Goal: Task Accomplishment & Management: Use online tool/utility

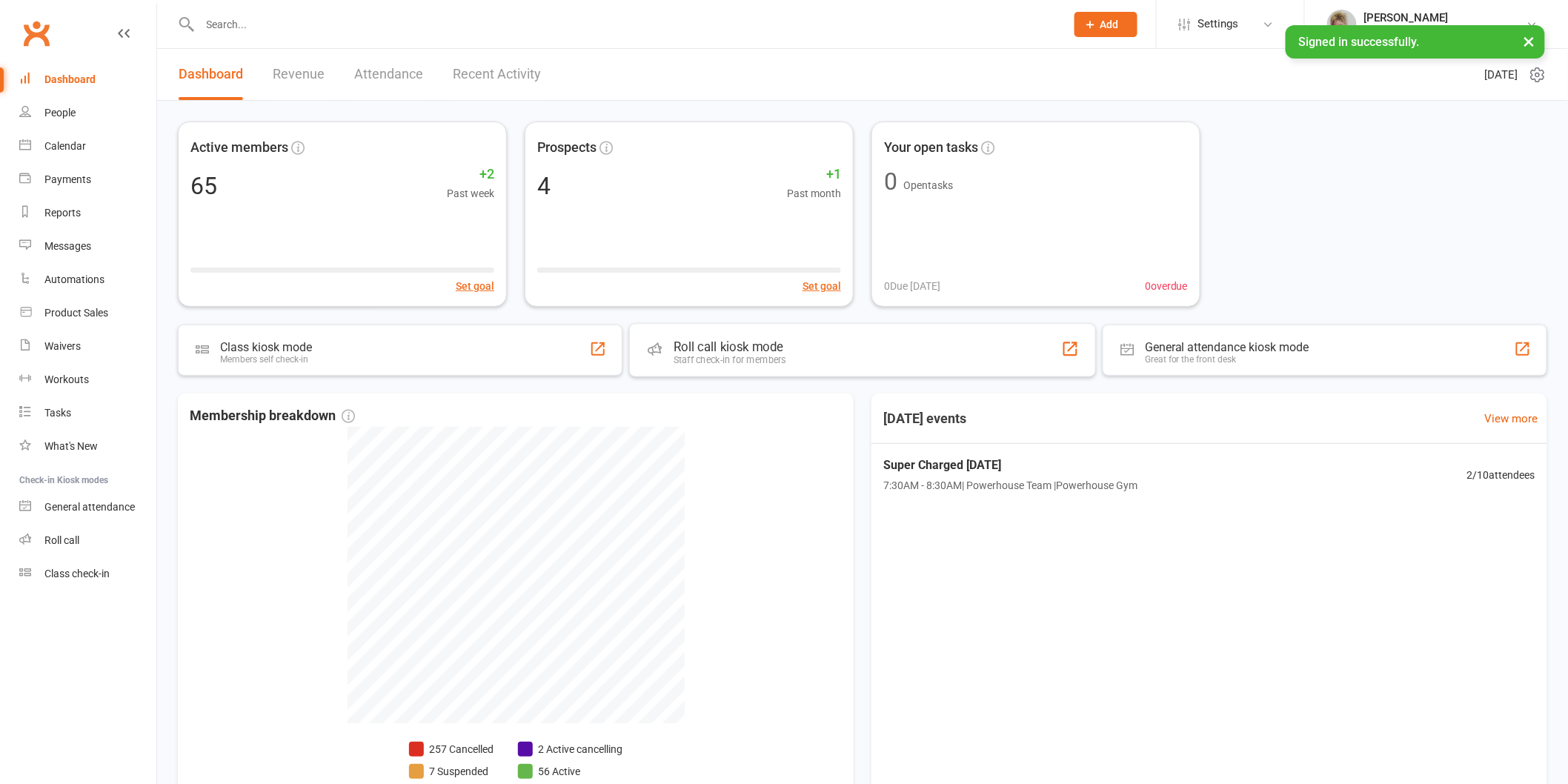
click at [702, 360] on div "Staff check-in for members" at bounding box center [730, 360] width 112 height 11
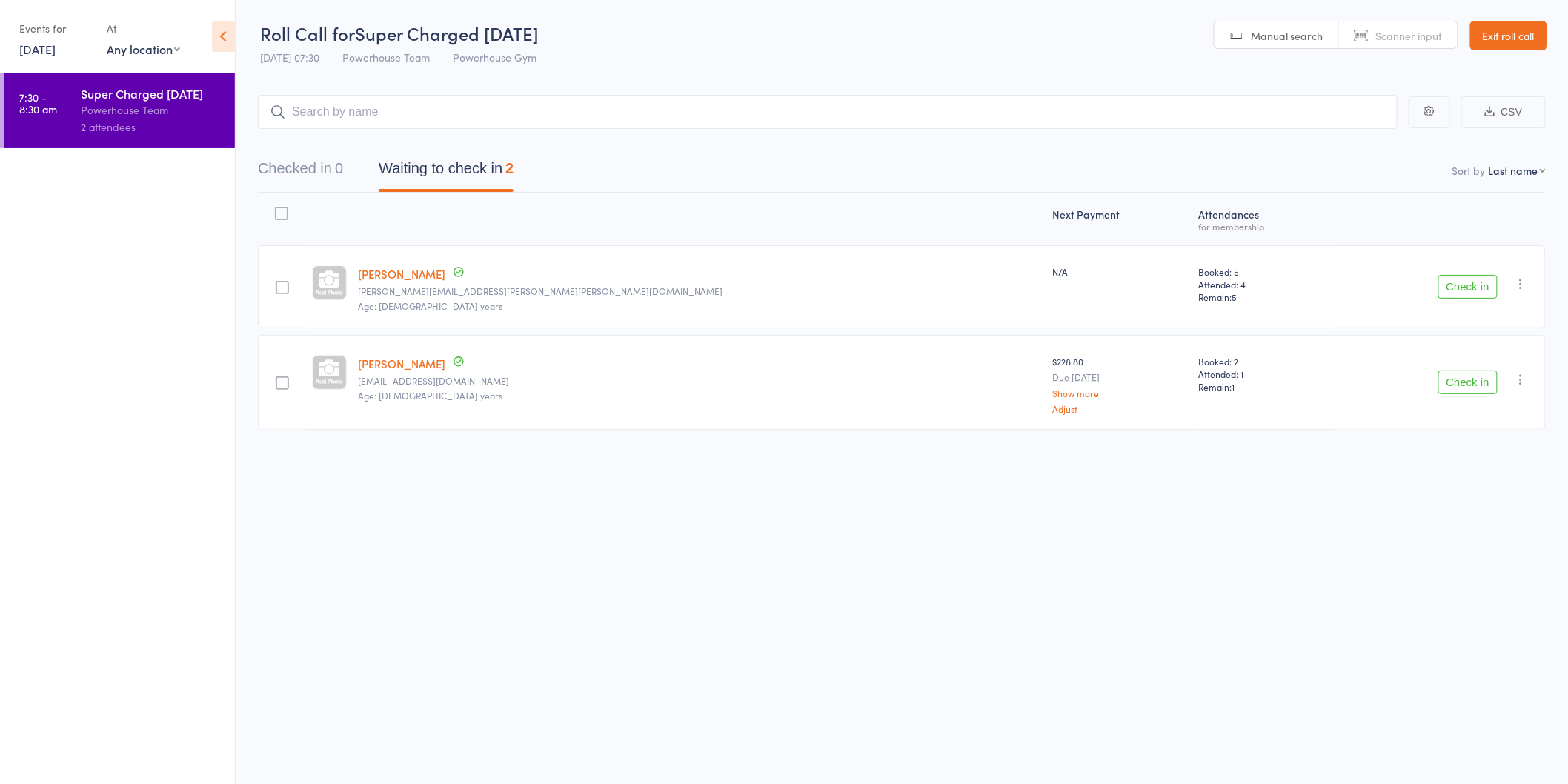
click at [1461, 279] on button "Check in" at bounding box center [1468, 287] width 59 height 24
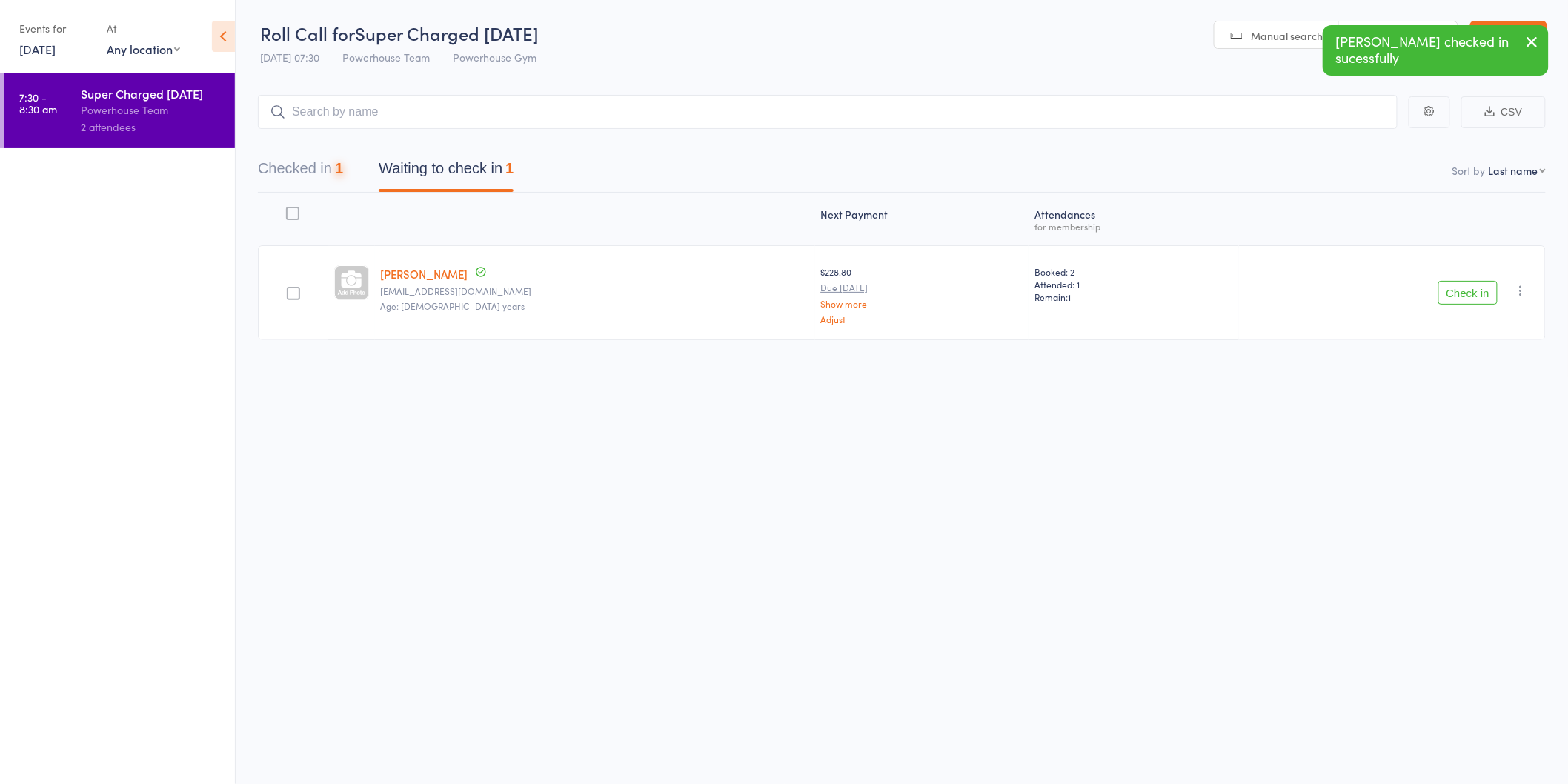
click at [1462, 283] on button "Check in" at bounding box center [1468, 292] width 59 height 24
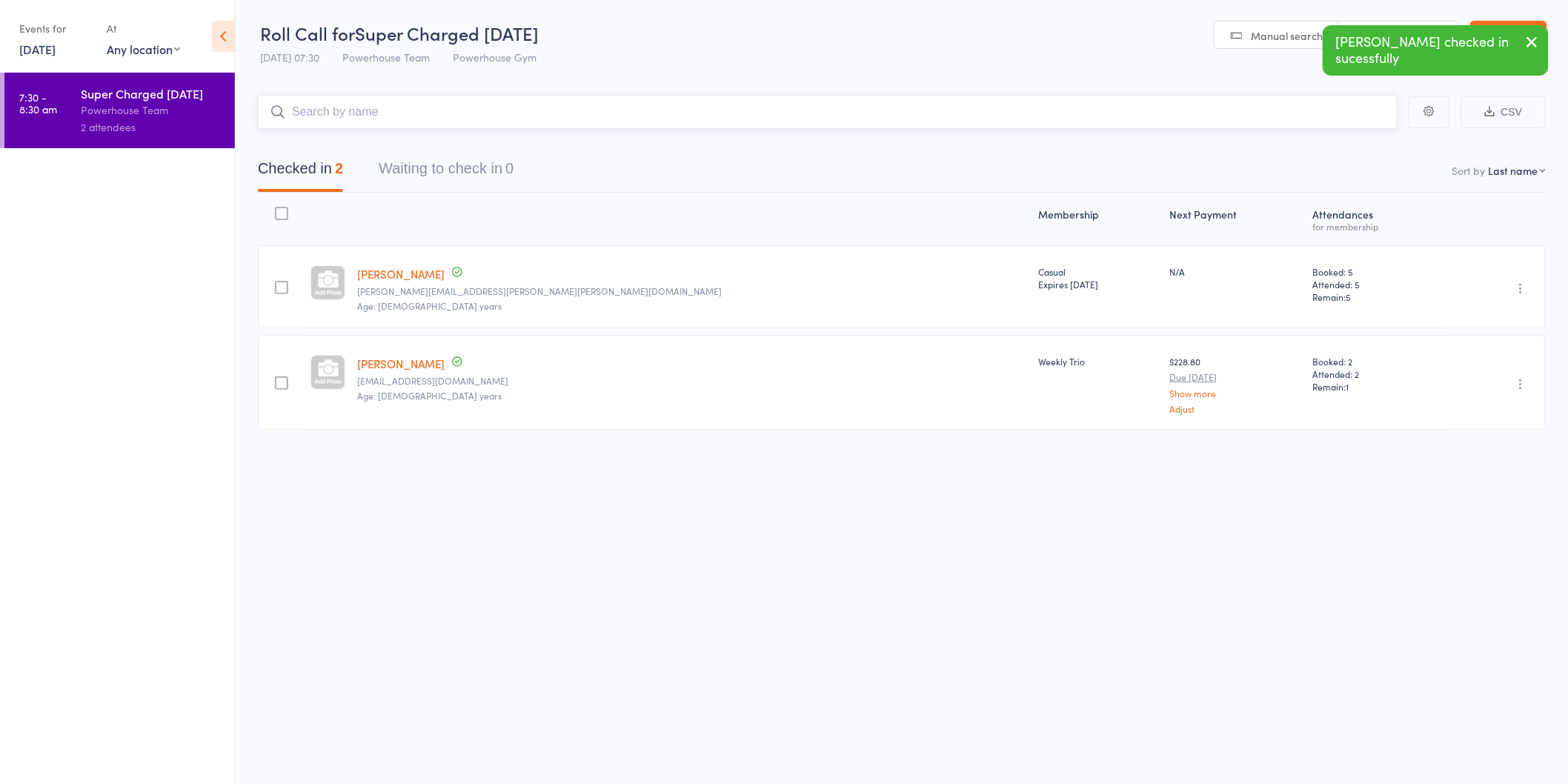
drag, startPoint x: 648, startPoint y: 116, endPoint x: 653, endPoint y: 107, distance: 10.3
click at [648, 115] on input "search" at bounding box center [828, 112] width 1139 height 34
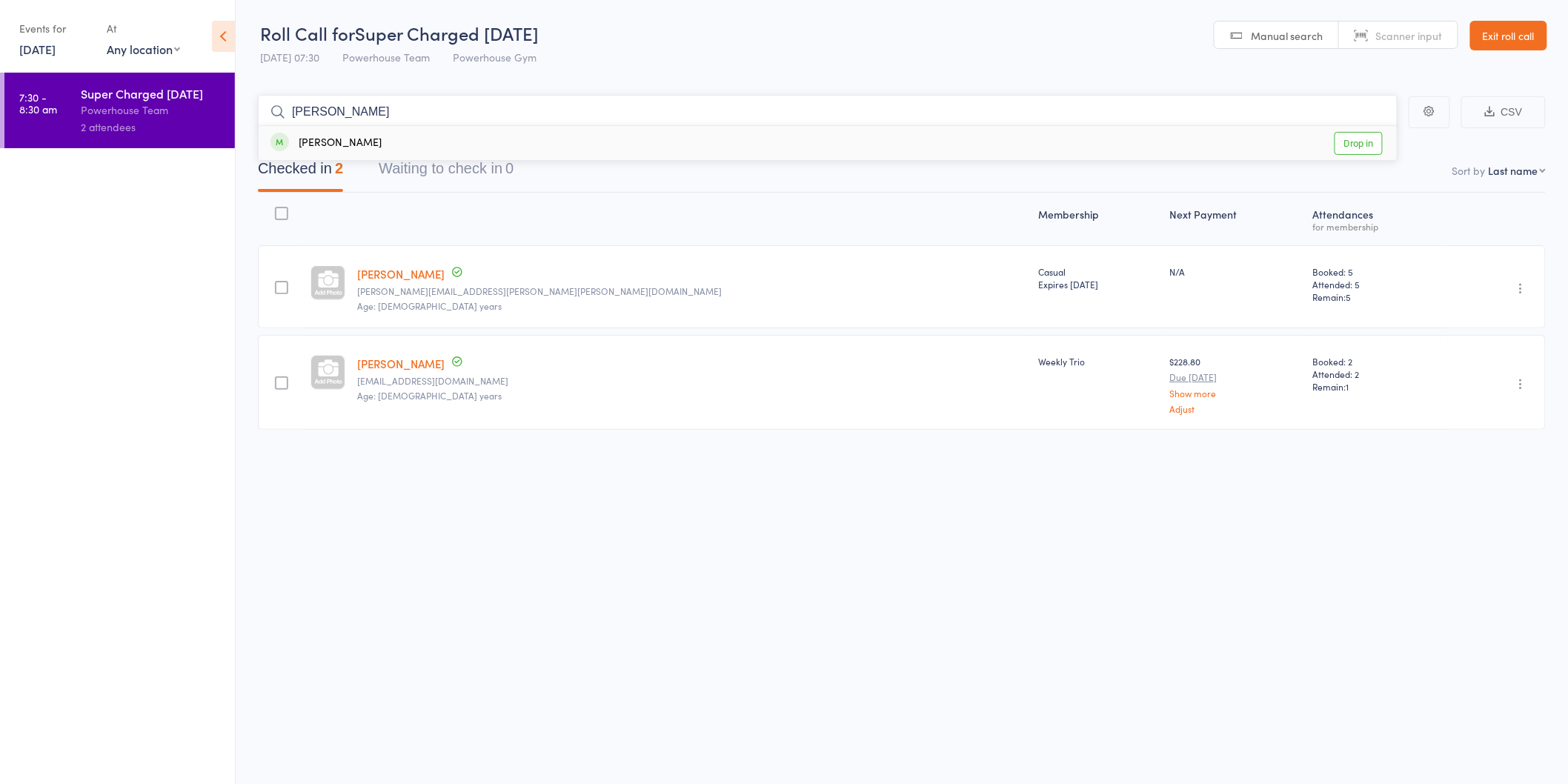
type input "ingrid"
click at [1350, 143] on link "Drop in" at bounding box center [1358, 143] width 49 height 23
